Goal: Task Accomplishment & Management: Complete application form

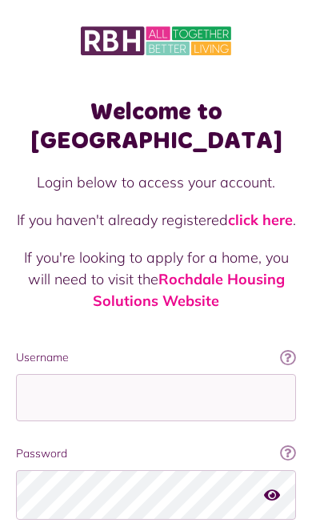
scroll to position [228, 0]
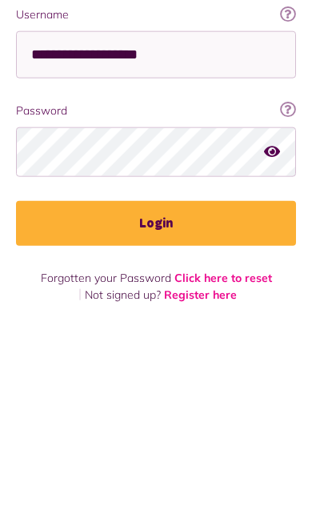
click at [156, 404] on button "Login" at bounding box center [156, 426] width 280 height 45
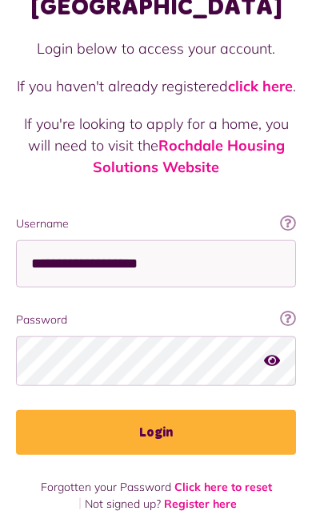
click at [214, 258] on input "**********" at bounding box center [156, 263] width 280 height 47
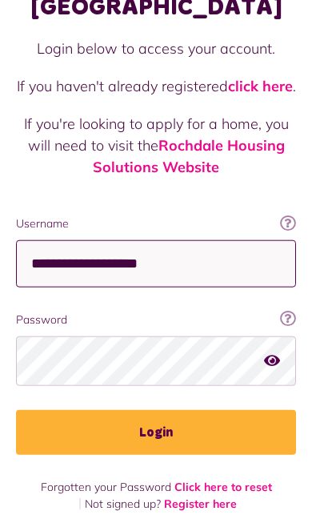
type input "**********"
click at [216, 260] on input "**********" at bounding box center [156, 263] width 280 height 47
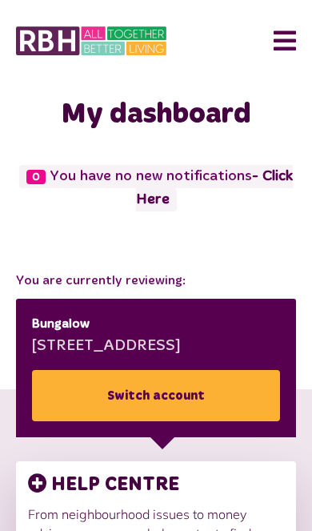
click at [293, 33] on button "Menu" at bounding box center [279, 41] width 34 height 50
click at [284, 36] on button "Menu" at bounding box center [279, 41] width 34 height 50
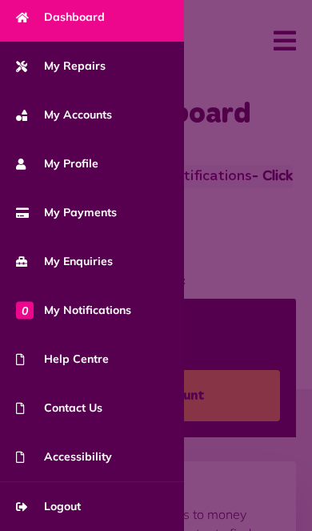
scroll to position [104, 0]
click at [67, 507] on span "Logout" at bounding box center [48, 506] width 65 height 17
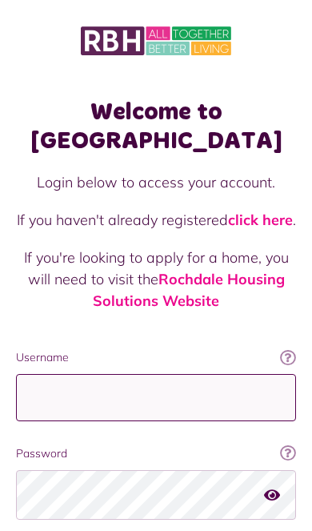
scroll to position [24, 0]
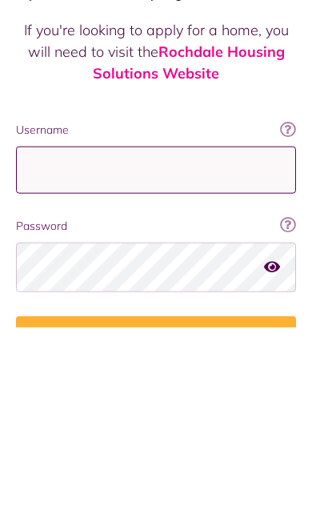
type input "**********"
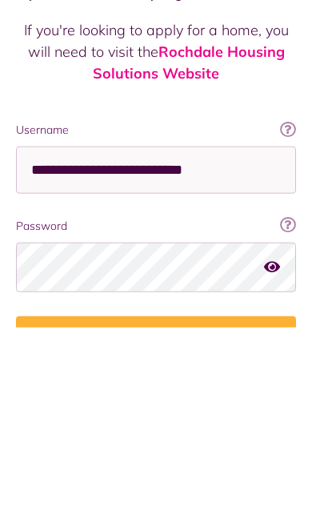
scroll to position [134, 0]
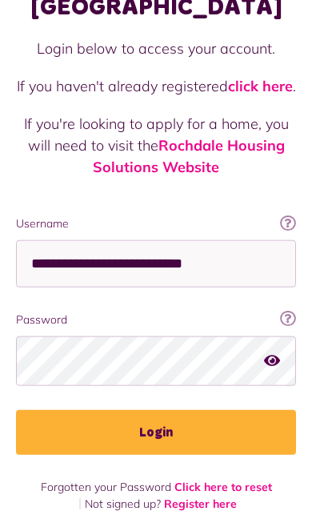
click at [190, 436] on button "Login" at bounding box center [156, 432] width 280 height 45
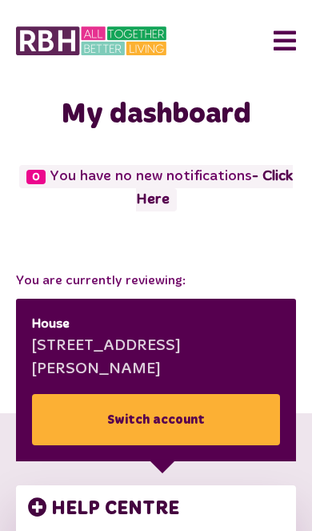
click at [283, 46] on button "Menu" at bounding box center [279, 41] width 34 height 50
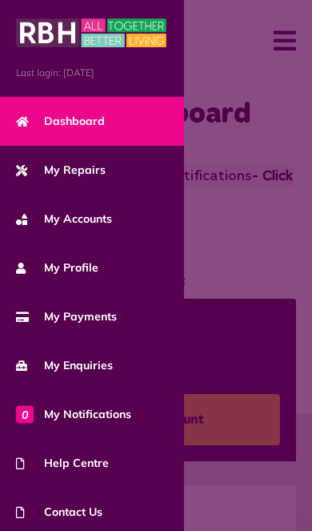
click at [85, 167] on span "My Repairs" at bounding box center [61, 170] width 90 height 17
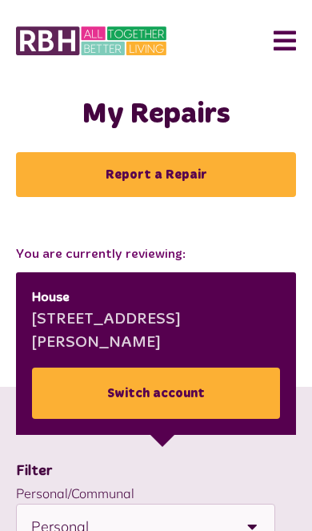
click at [249, 170] on link "Report a Repair" at bounding box center [156, 174] width 280 height 45
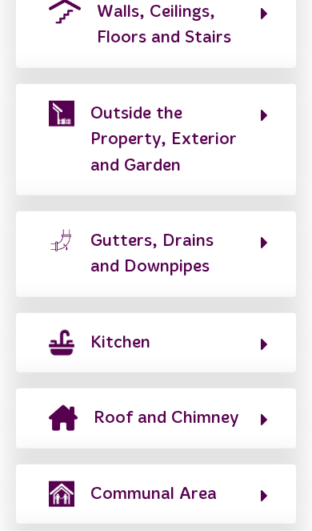
scroll to position [923, 0]
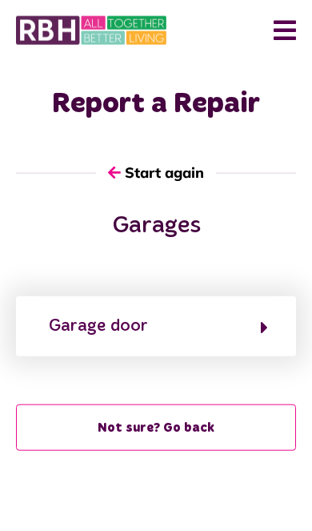
scroll to position [0, 0]
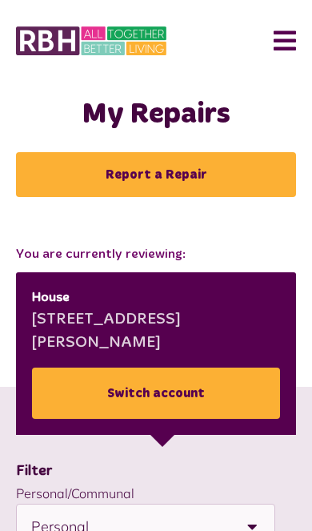
click at [282, 44] on button "Menu" at bounding box center [279, 41] width 34 height 50
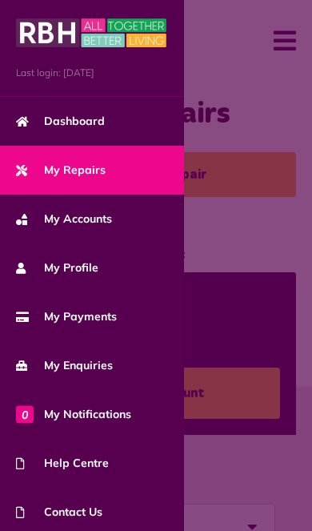
click at [99, 167] on span "My Repairs" at bounding box center [61, 170] width 90 height 17
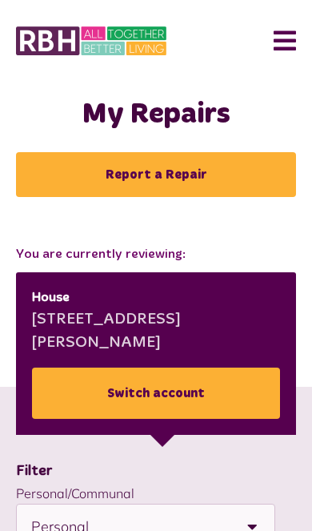
click at [209, 174] on link "Report a Repair" at bounding box center [156, 174] width 280 height 45
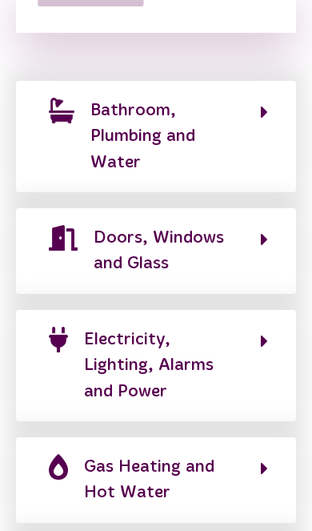
click at [211, 454] on span "Gas Heating and Hot Water" at bounding box center [164, 480] width 160 height 52
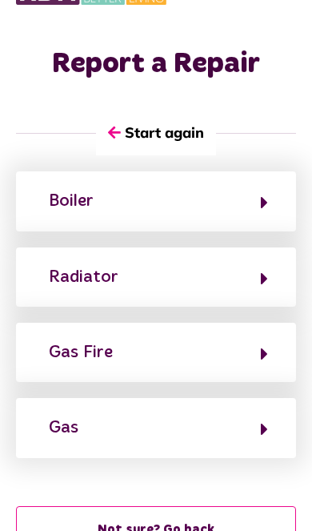
click at [231, 197] on button "Boiler" at bounding box center [156, 200] width 224 height 27
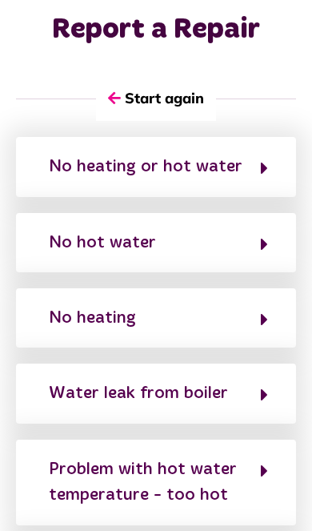
scroll to position [111, 0]
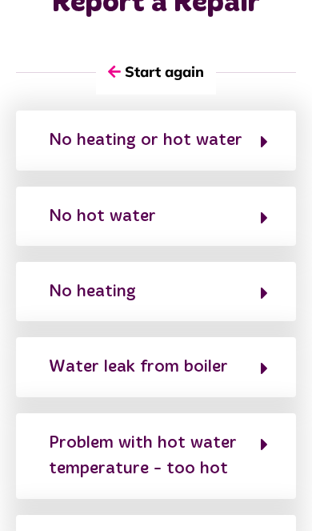
click at [216, 364] on div "Water leak from boiler" at bounding box center [138, 367] width 179 height 26
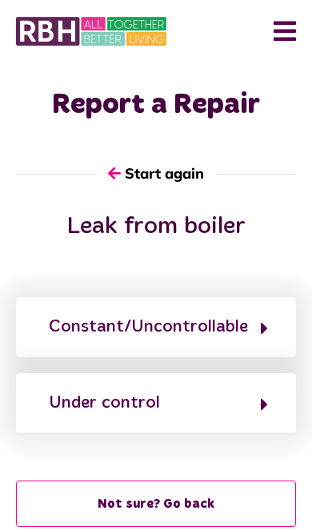
scroll to position [14, 0]
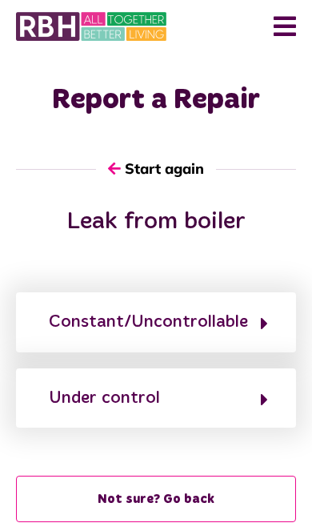
click at [250, 403] on button "Under control" at bounding box center [156, 397] width 224 height 27
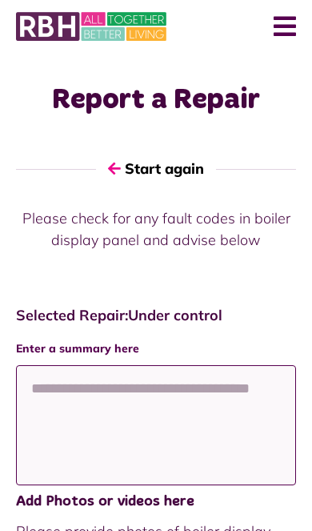
click at [170, 377] on textarea at bounding box center [156, 425] width 280 height 120
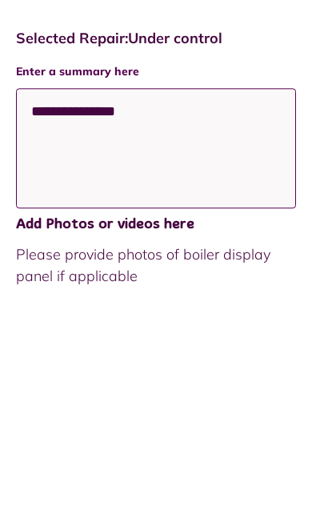
type textarea "********"
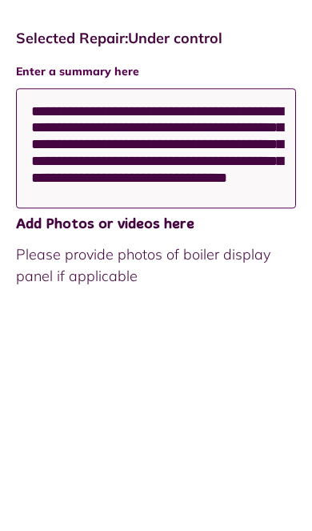
scroll to position [10, 0]
type textarea "**********"
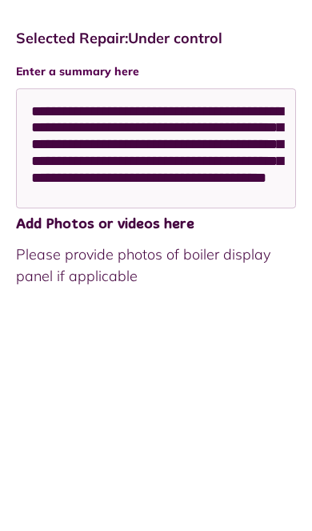
scroll to position [291, 0]
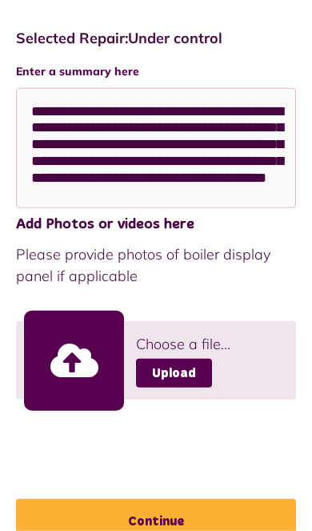
click at [181, 371] on link "Upload" at bounding box center [174, 373] width 76 height 29
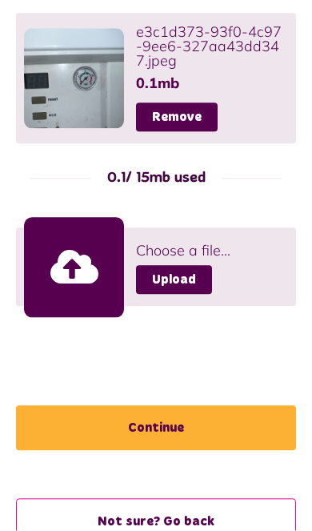
scroll to position [588, 0]
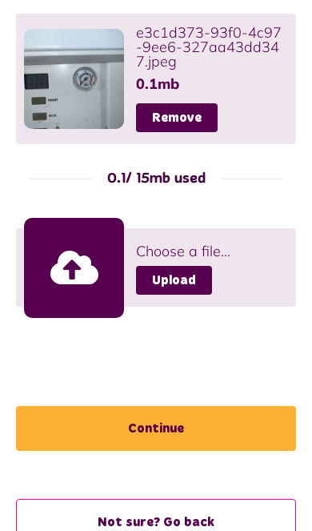
click at [183, 435] on button "Continue" at bounding box center [156, 428] width 280 height 45
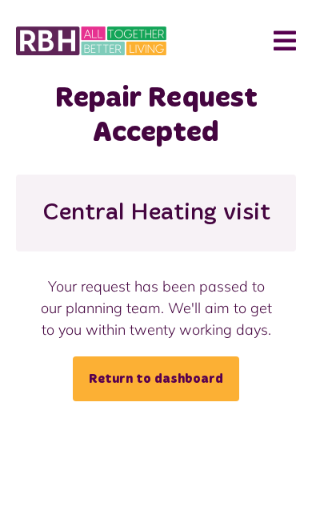
scroll to position [26, 0]
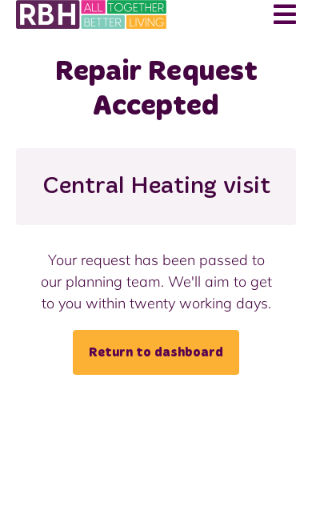
click at [200, 359] on link "Return to dashboard" at bounding box center [156, 378] width 166 height 45
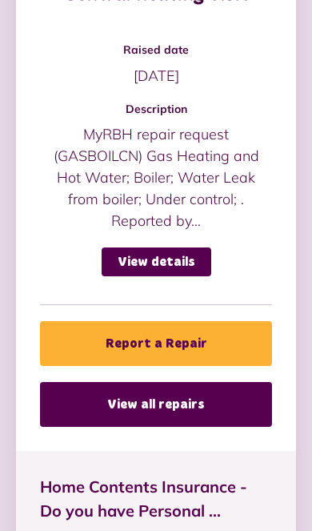
scroll to position [1425, 0]
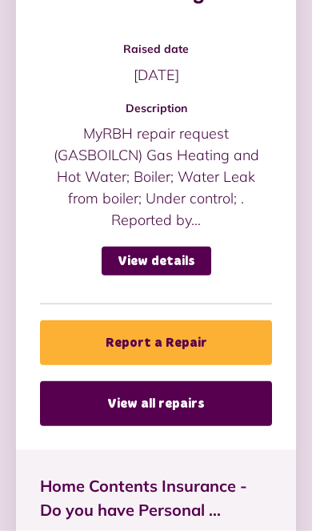
click at [192, 254] on link "View details" at bounding box center [157, 261] width 110 height 29
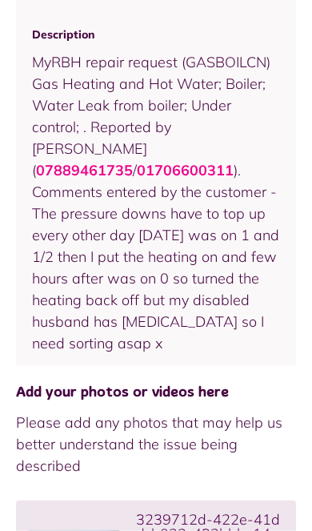
scroll to position [946, 0]
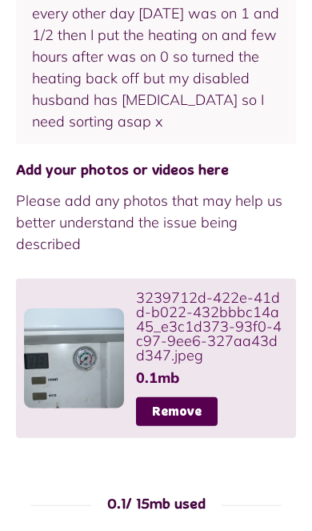
click at [107, 341] on link at bounding box center [74, 358] width 100 height 100
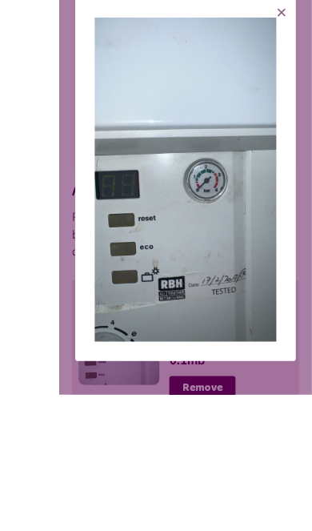
scroll to position [1235, 0]
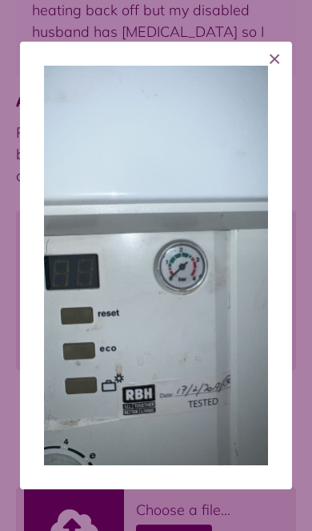
click at [284, 77] on button "×" at bounding box center [274, 59] width 35 height 35
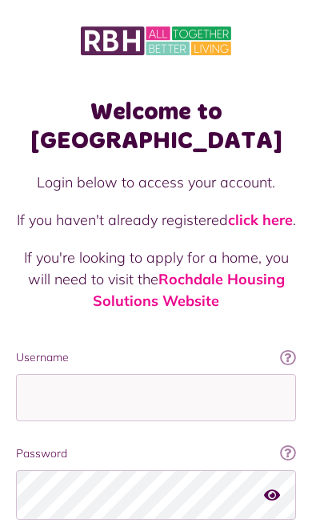
scroll to position [228, 0]
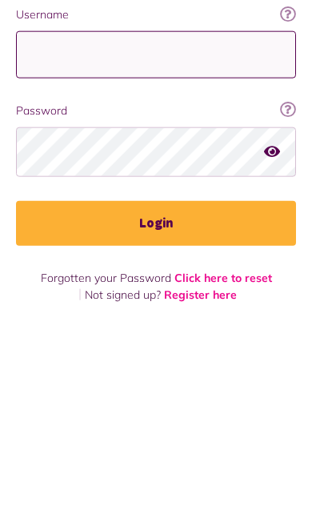
type input "**********"
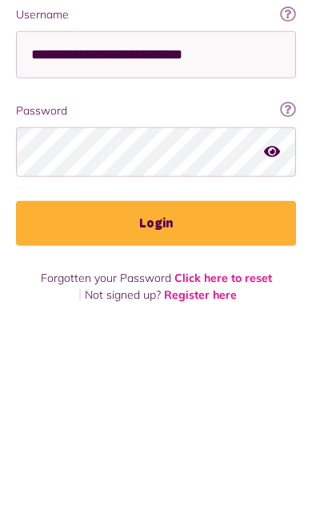
scroll to position [134, 0]
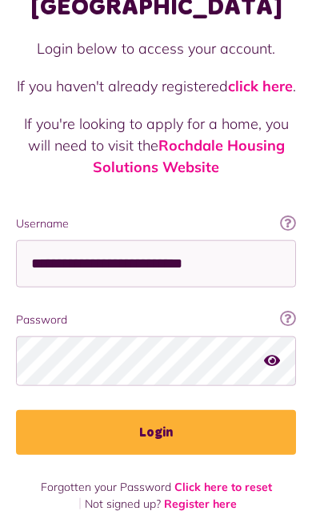
click at [211, 424] on button "Login" at bounding box center [156, 432] width 280 height 45
click at [174, 430] on button "Login" at bounding box center [156, 432] width 280 height 45
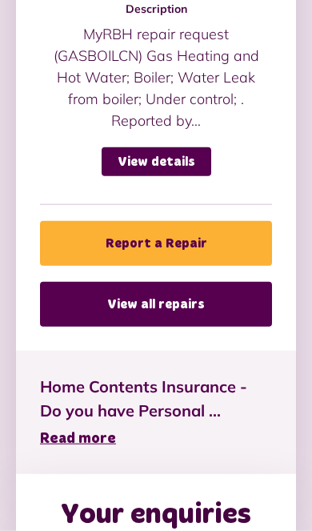
scroll to position [1523, 0]
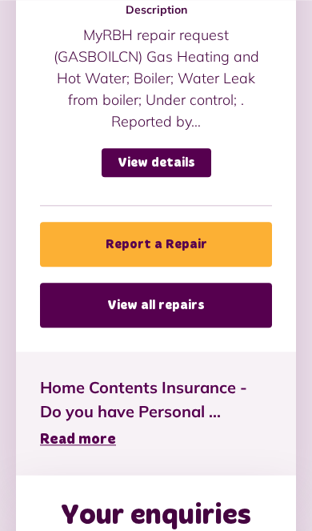
click at [209, 313] on link "View all repairs" at bounding box center [156, 305] width 232 height 45
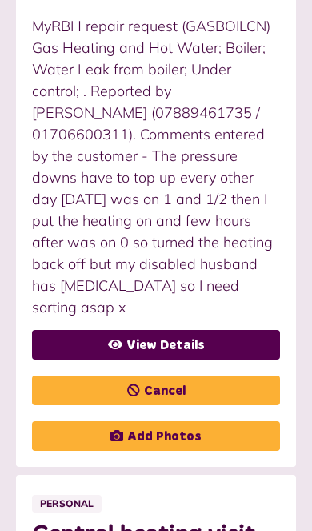
scroll to position [948, 0]
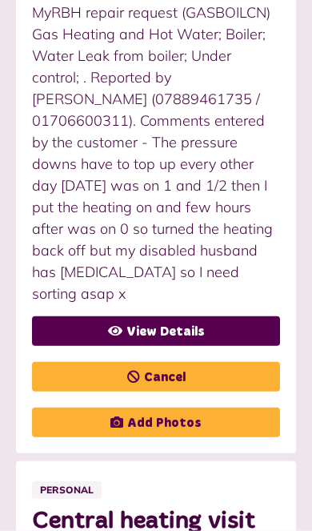
click at [205, 407] on link "Add Photos" at bounding box center [156, 422] width 248 height 30
click at [224, 407] on link "Add Photos" at bounding box center [156, 422] width 248 height 30
click at [182, 407] on link "Add Photos" at bounding box center [156, 422] width 248 height 30
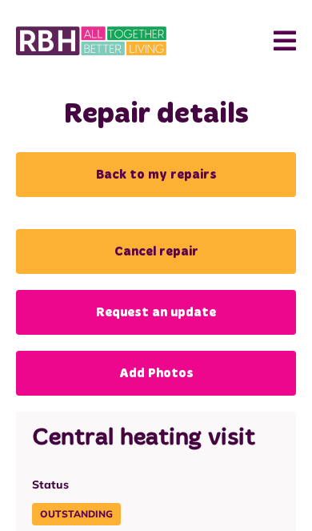
scroll to position [1305, 0]
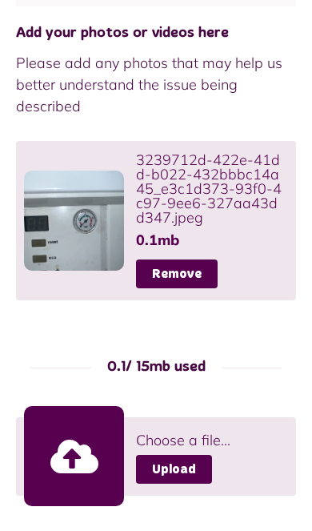
click at [183, 455] on link "Upload" at bounding box center [174, 469] width 76 height 29
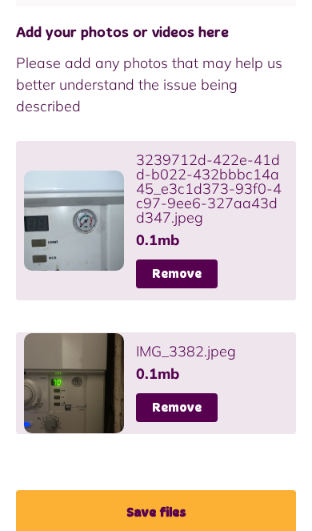
click at [218, 490] on button "Save files" at bounding box center [156, 512] width 280 height 45
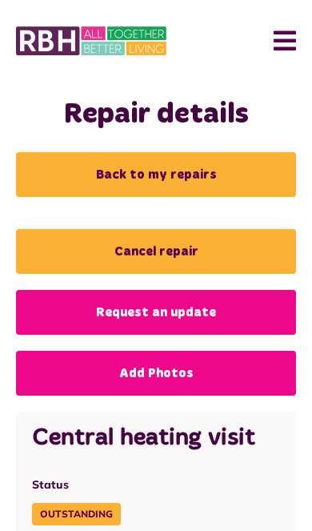
scroll to position [1305, 0]
